Goal: Share content: Share content

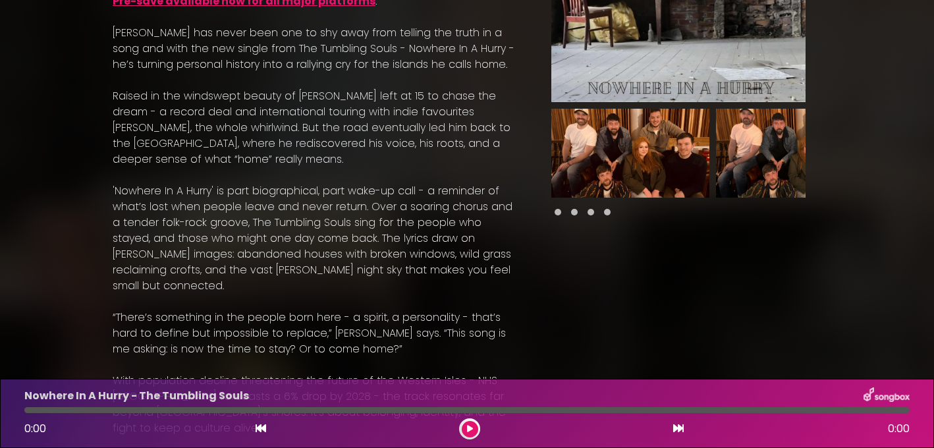
scroll to position [246, 0]
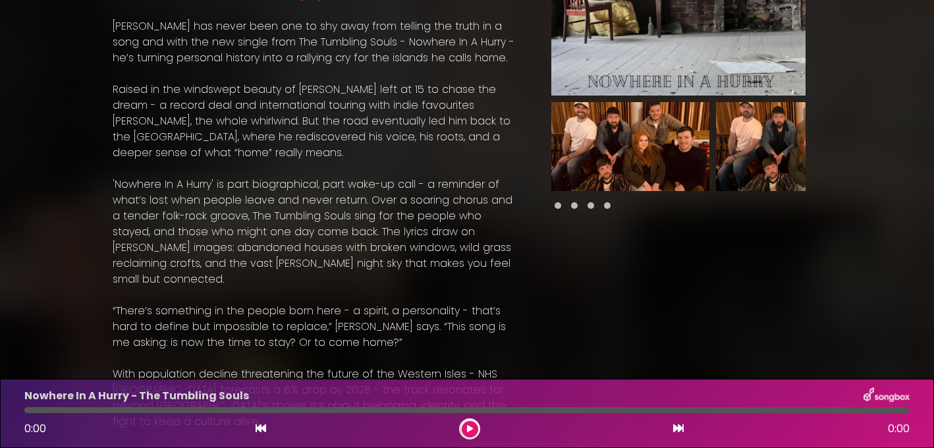
click at [470, 429] on icon at bounding box center [470, 429] width 6 height 8
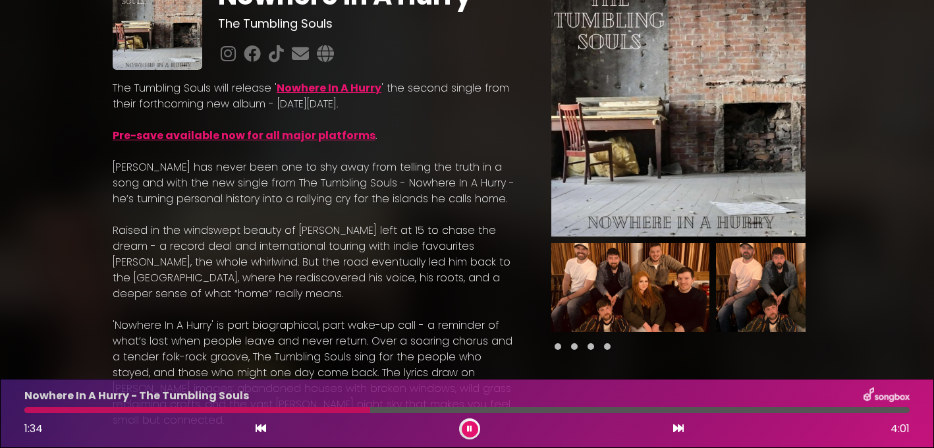
scroll to position [0, 0]
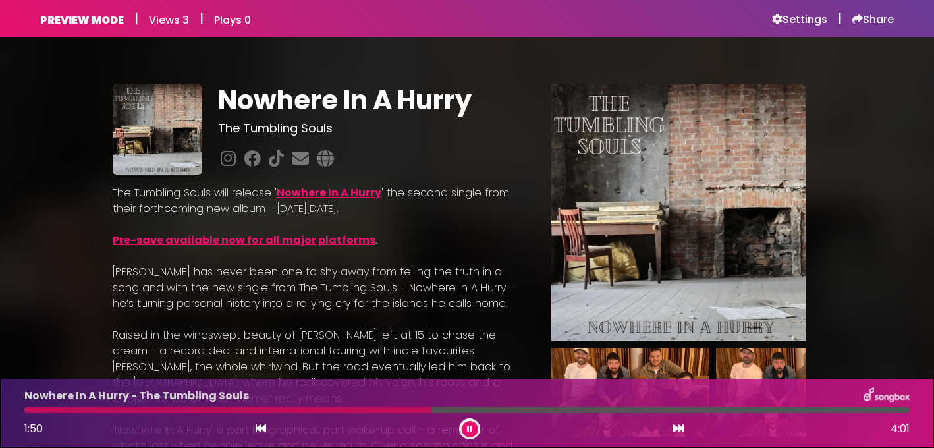
click at [870, 27] on div "PREVIEW MODE | Views 3 | Plays 0 Settings | Share Views 3" at bounding box center [467, 18] width 870 height 37
click at [870, 24] on h6 "Share" at bounding box center [874, 19] width 42 height 13
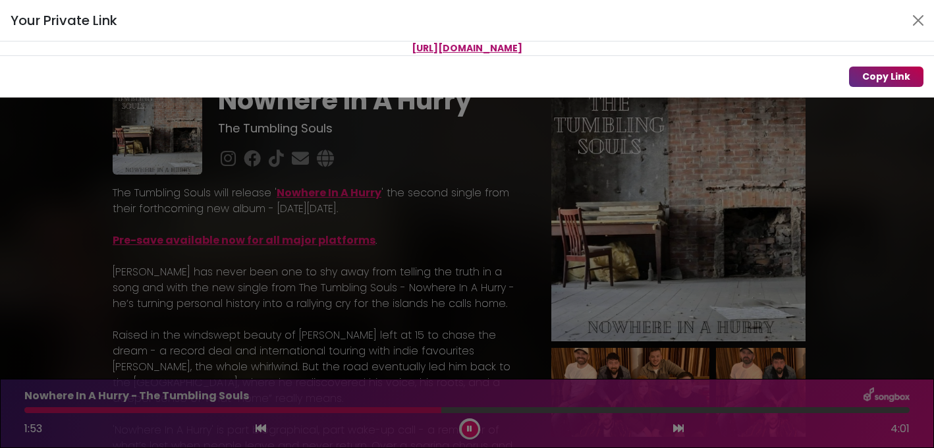
click at [868, 75] on button "Copy Link" at bounding box center [886, 77] width 74 height 20
click at [891, 76] on button "Copy Link" at bounding box center [886, 77] width 74 height 20
drag, startPoint x: 656, startPoint y: 47, endPoint x: 302, endPoint y: 33, distance: 353.5
click at [302, 33] on div "Your Private Link https://songbox.com/s/62c143e2-a357-43e9-9981-8de365b26377 Co…" at bounding box center [467, 49] width 934 height 98
copy div "[URL][DOMAIN_NAME]"
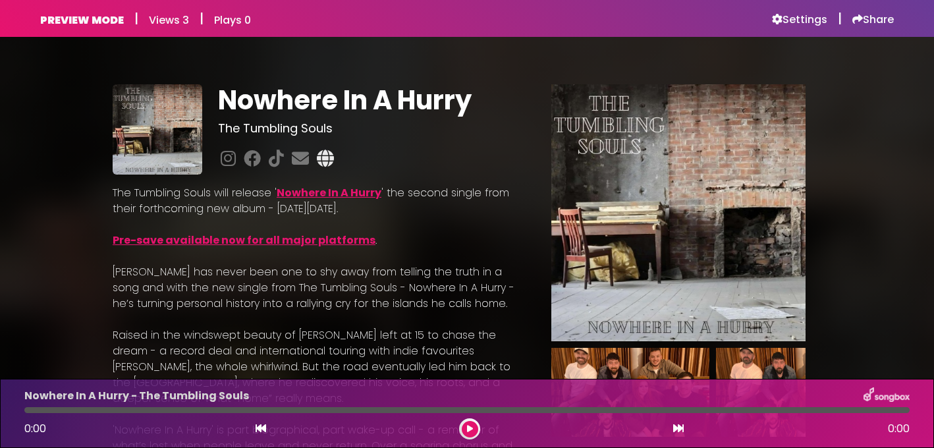
click at [324, 158] on icon at bounding box center [325, 158] width 22 height 17
click at [810, 23] on h6 "Settings" at bounding box center [799, 19] width 55 height 13
click at [326, 156] on icon at bounding box center [325, 158] width 22 height 17
click at [812, 14] on h6 "Settings" at bounding box center [799, 19] width 55 height 13
click at [327, 162] on icon at bounding box center [325, 158] width 22 height 17
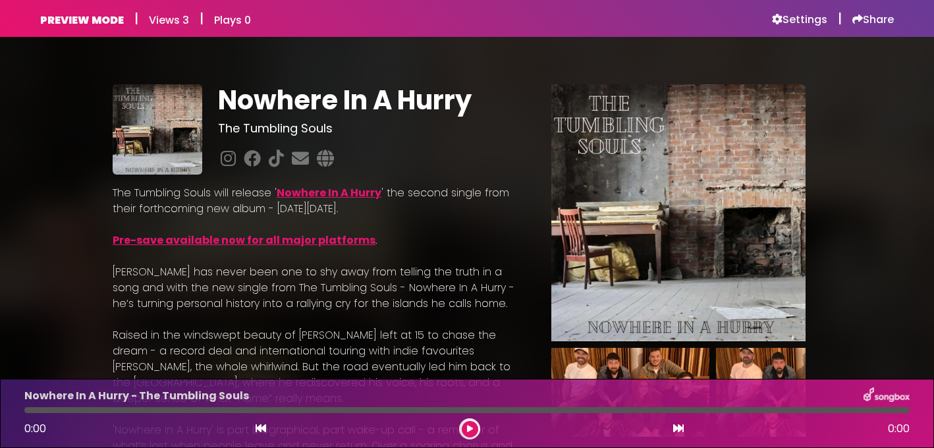
scroll to position [4, 0]
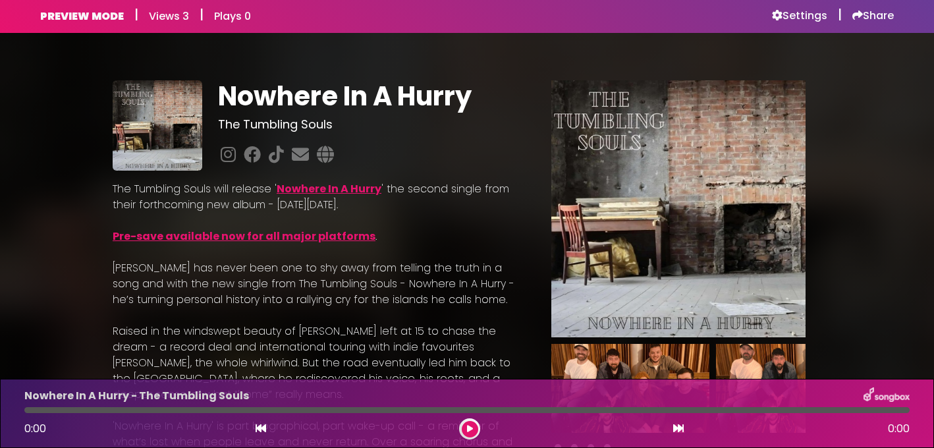
click at [335, 237] on link "Pre-save available now for all major platforms" at bounding box center [244, 236] width 263 height 15
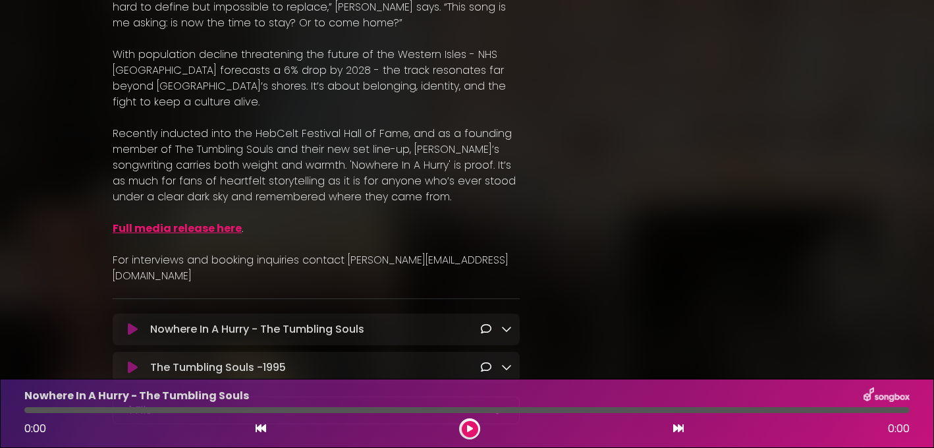
scroll to position [664, 0]
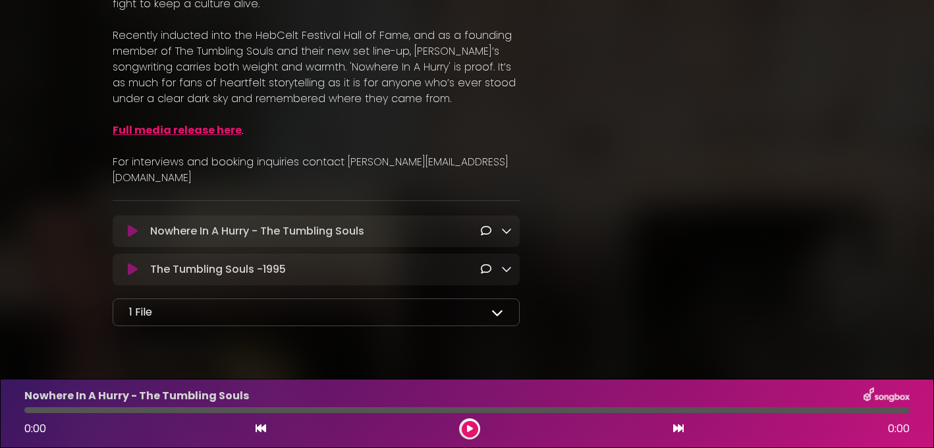
click at [212, 123] on link "Full media release here" at bounding box center [177, 130] width 129 height 15
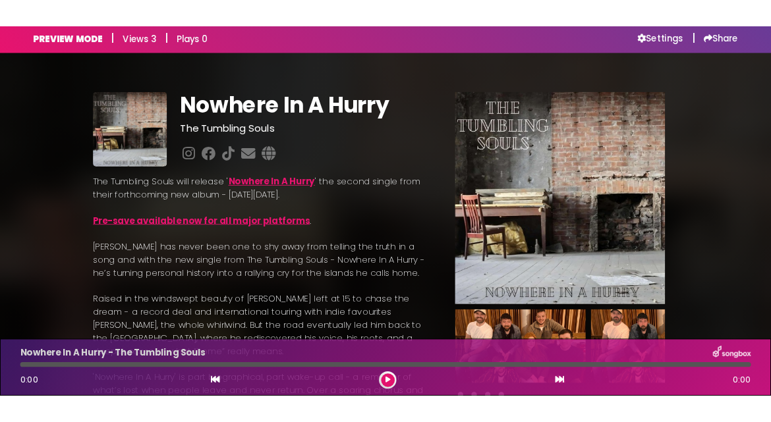
scroll to position [0, 0]
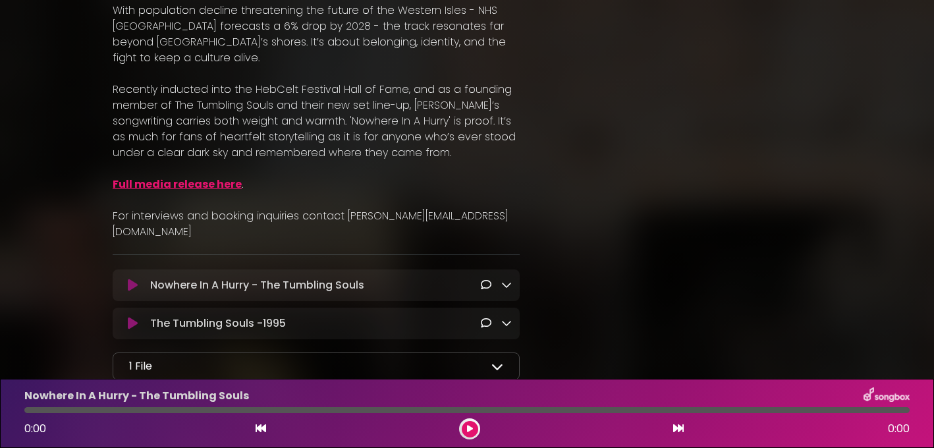
scroll to position [610, 0]
click at [133, 278] on icon at bounding box center [133, 284] width 10 height 13
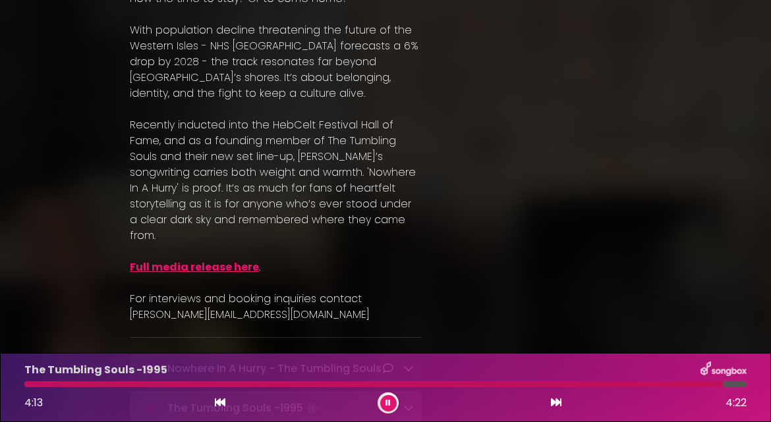
scroll to position [818, 0]
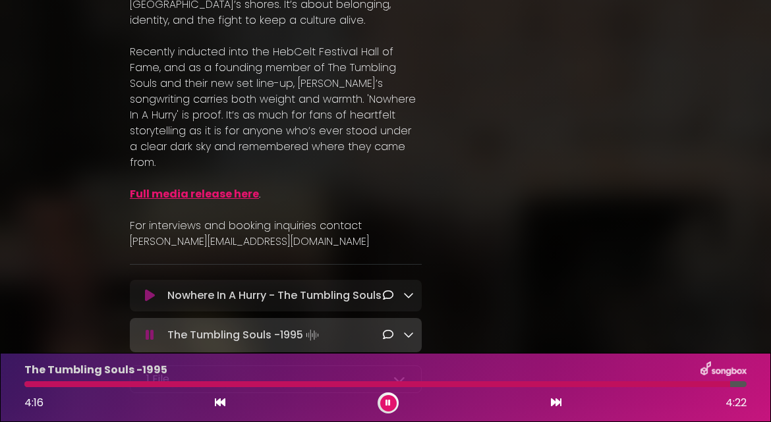
click at [388, 406] on icon at bounding box center [387, 403] width 5 height 8
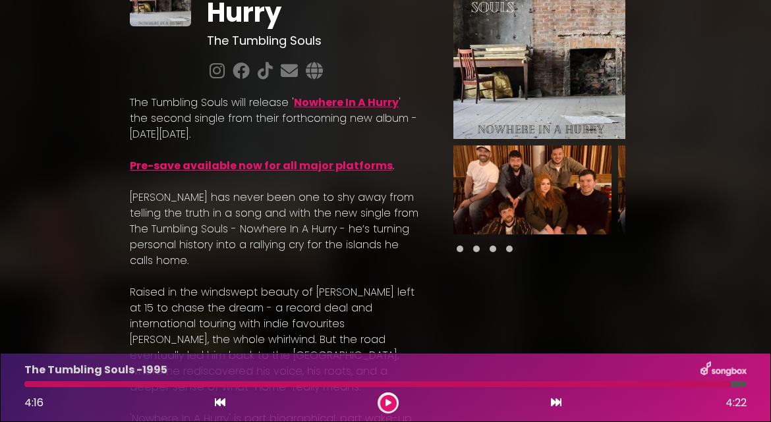
scroll to position [0, 0]
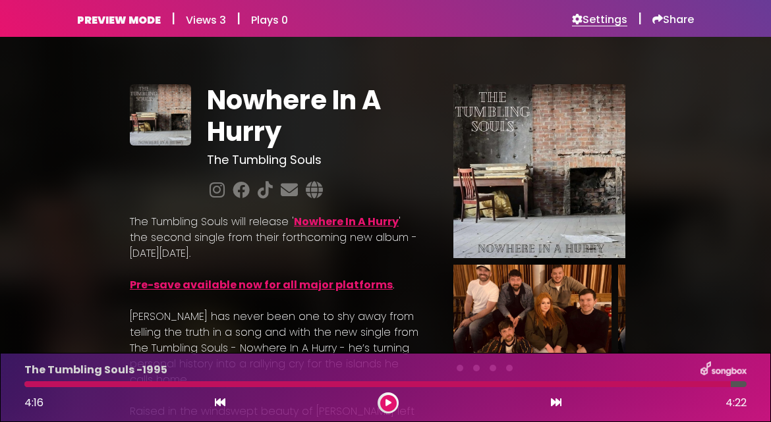
click at [609, 21] on h6 "Settings" at bounding box center [599, 19] width 55 height 13
click at [669, 21] on h6 "Share" at bounding box center [673, 19] width 42 height 13
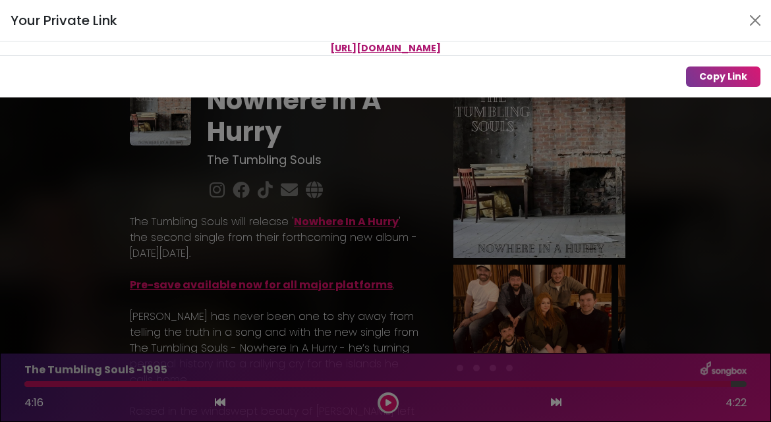
click at [573, 48] on p "[URL][DOMAIN_NAME]" at bounding box center [385, 49] width 771 height 14
drag, startPoint x: 581, startPoint y: 48, endPoint x: 212, endPoint y: 50, distance: 368.4
click at [211, 49] on p "[URL][DOMAIN_NAME]" at bounding box center [385, 49] width 771 height 14
copy span "[URL][DOMAIN_NAME]"
click at [753, 20] on button "Close" at bounding box center [755, 20] width 21 height 21
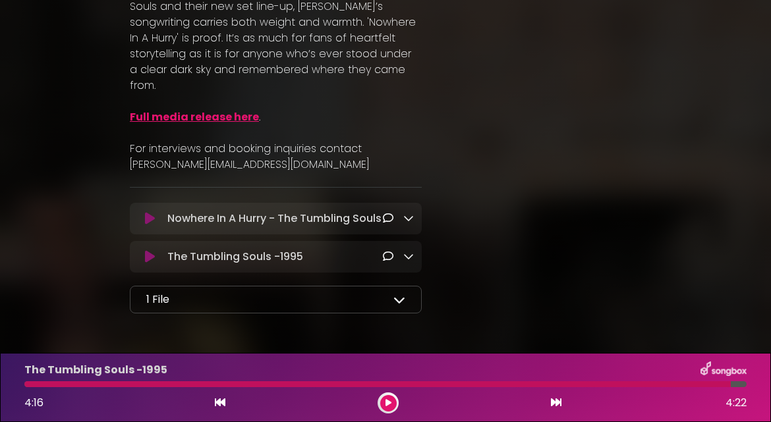
scroll to position [924, 0]
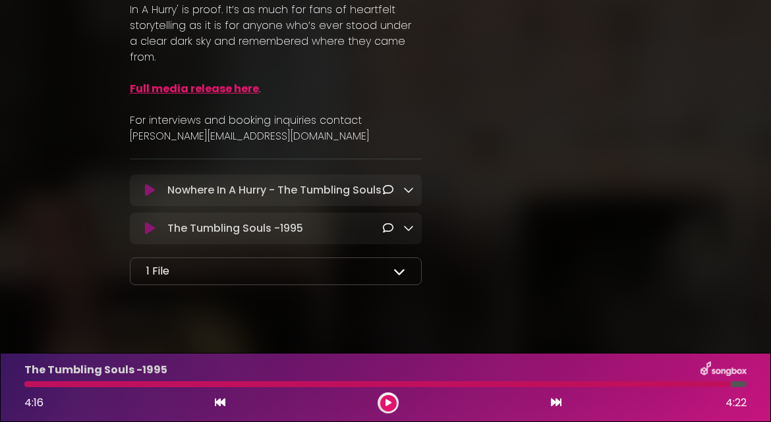
click at [409, 223] on icon at bounding box center [408, 228] width 11 height 11
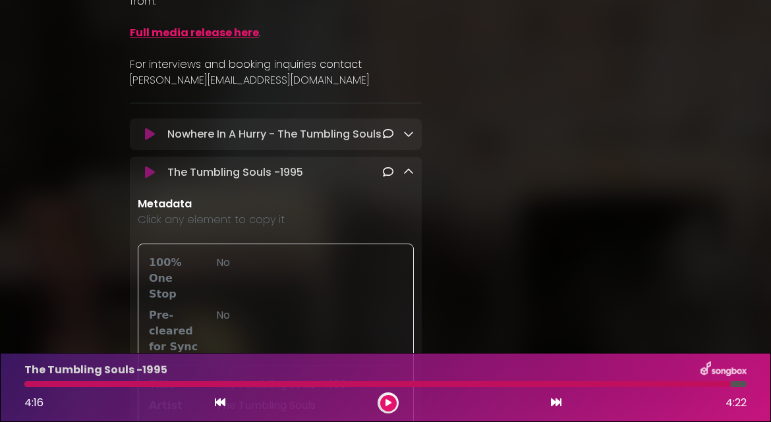
scroll to position [979, 0]
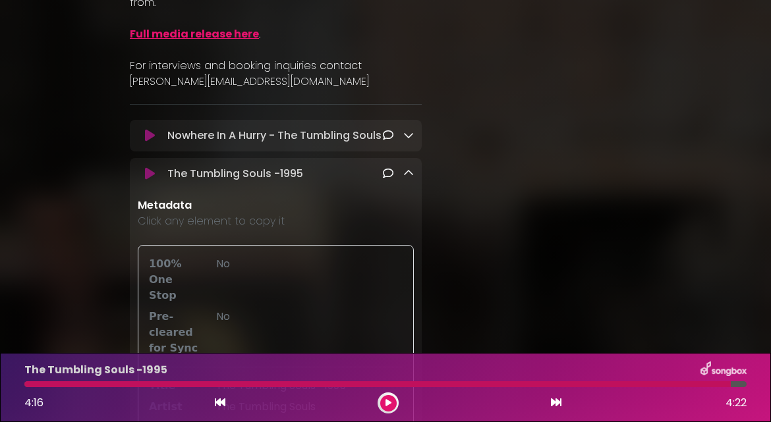
click at [409, 130] on icon at bounding box center [408, 135] width 11 height 11
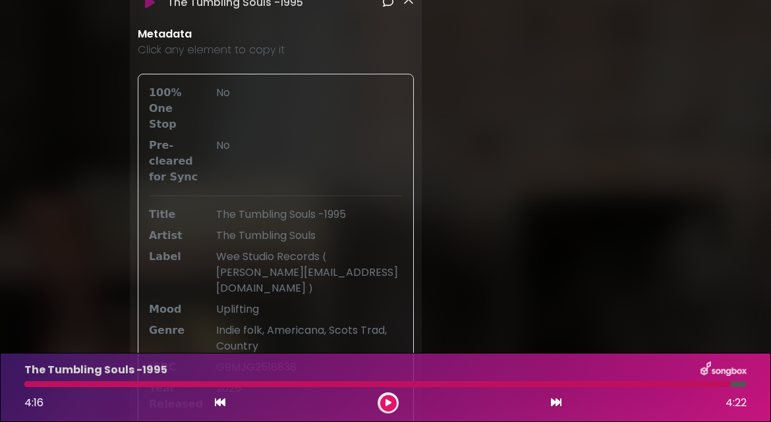
scroll to position [1312, 0]
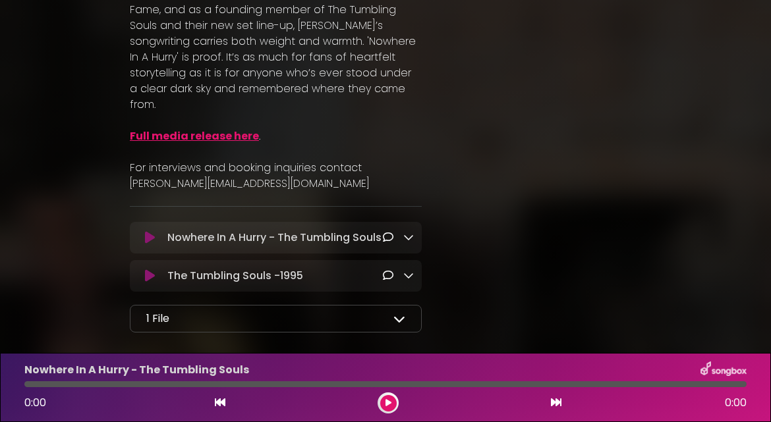
scroll to position [889, 0]
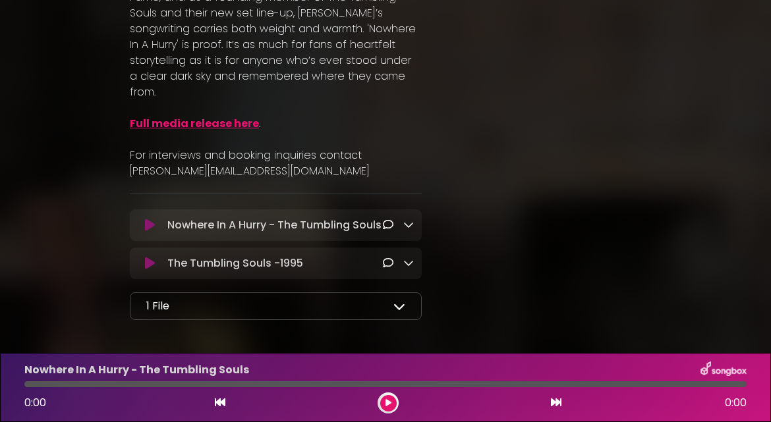
click at [411, 219] on icon at bounding box center [408, 224] width 11 height 11
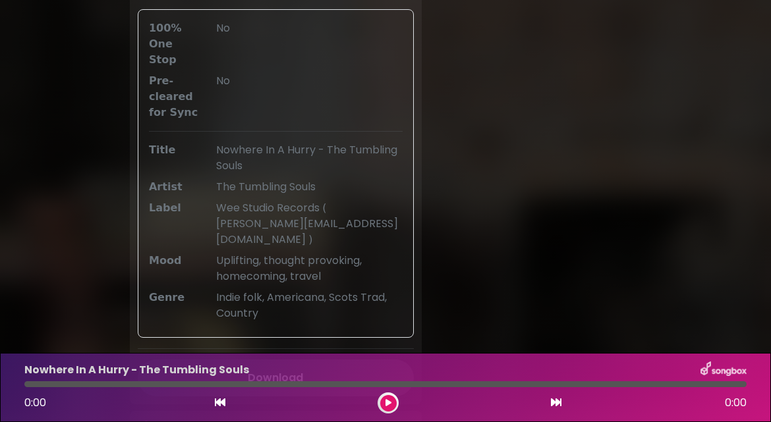
scroll to position [1186, 0]
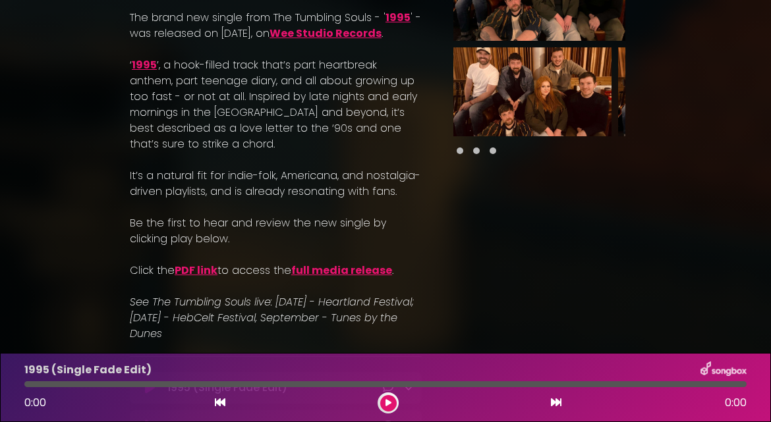
scroll to position [59, 0]
